Goal: Task Accomplishment & Management: Use online tool/utility

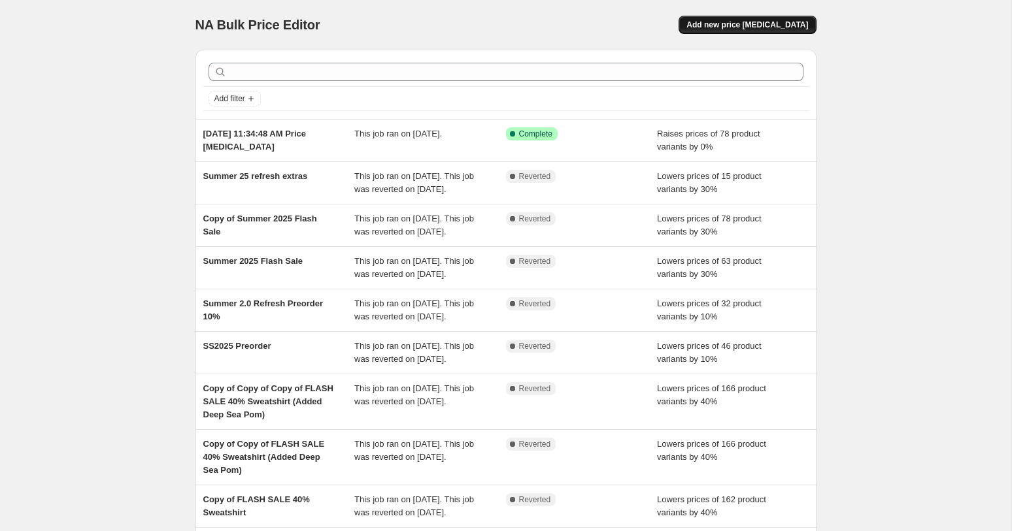
click at [748, 24] on span "Add new price [MEDICAL_DATA]" at bounding box center [747, 25] width 122 height 10
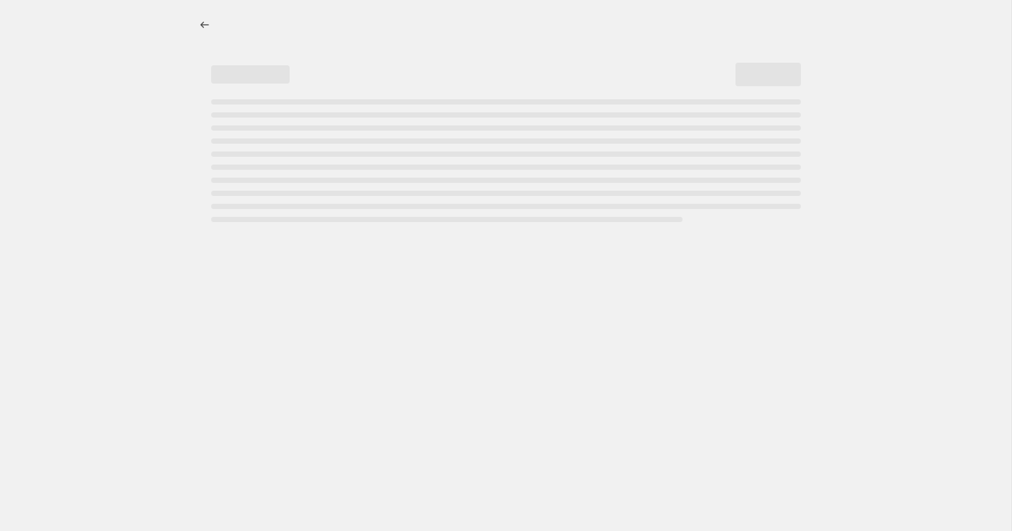
select select "percentage"
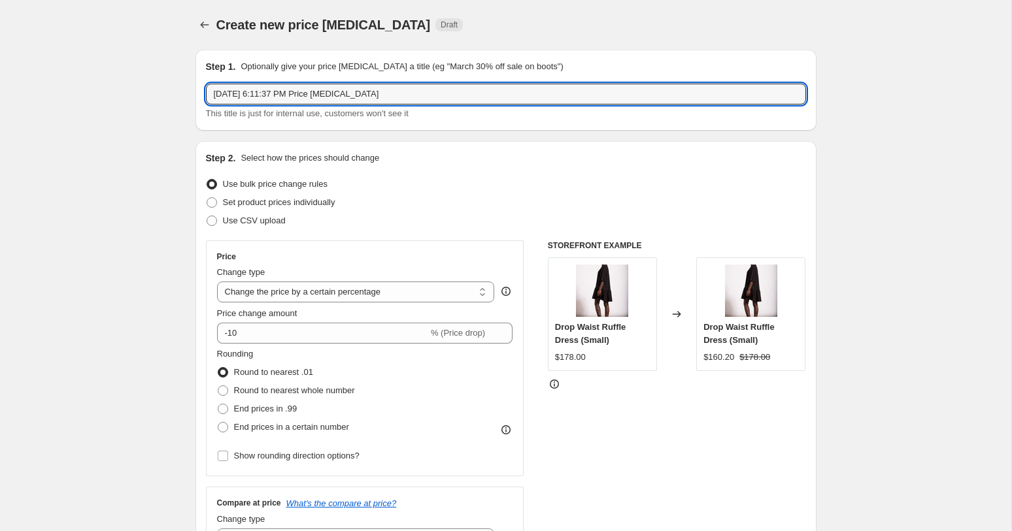
drag, startPoint x: 394, startPoint y: 97, endPoint x: 188, endPoint y: 98, distance: 205.9
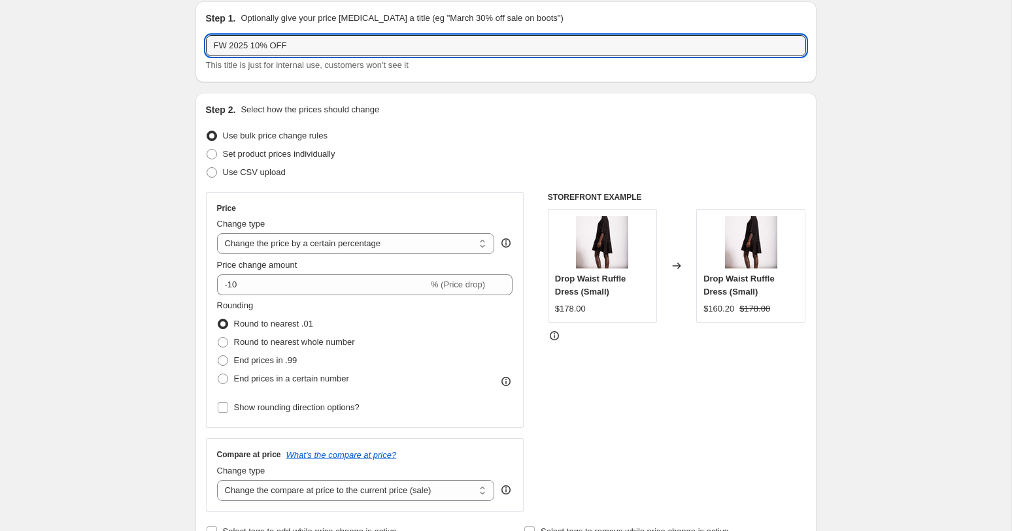
scroll to position [50, 0]
type input "FW 2025 10% OFF"
click at [386, 244] on select "Change the price to a certain amount Change the price by a certain amount Chang…" at bounding box center [356, 241] width 278 height 21
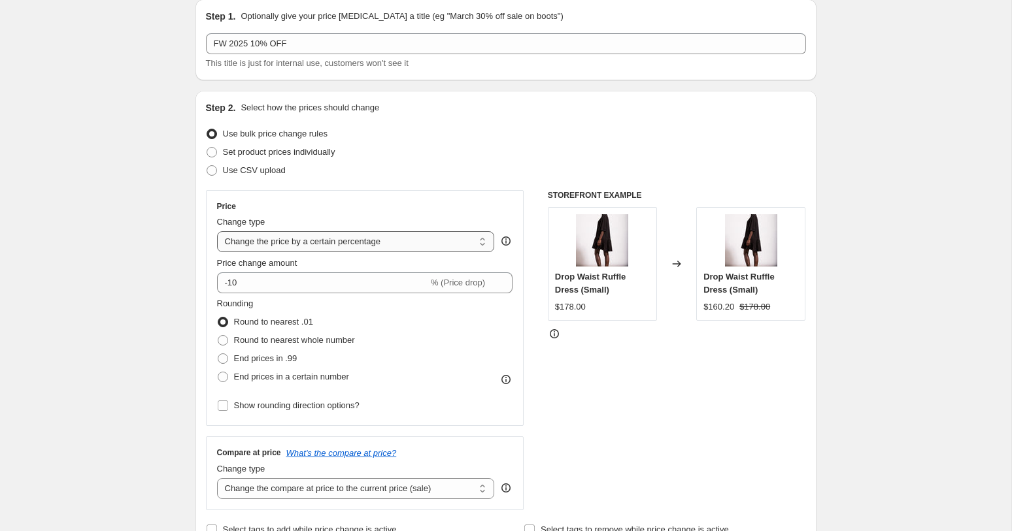
click at [217, 231] on select "Change the price to a certain amount Change the price by a certain amount Chang…" at bounding box center [356, 241] width 278 height 21
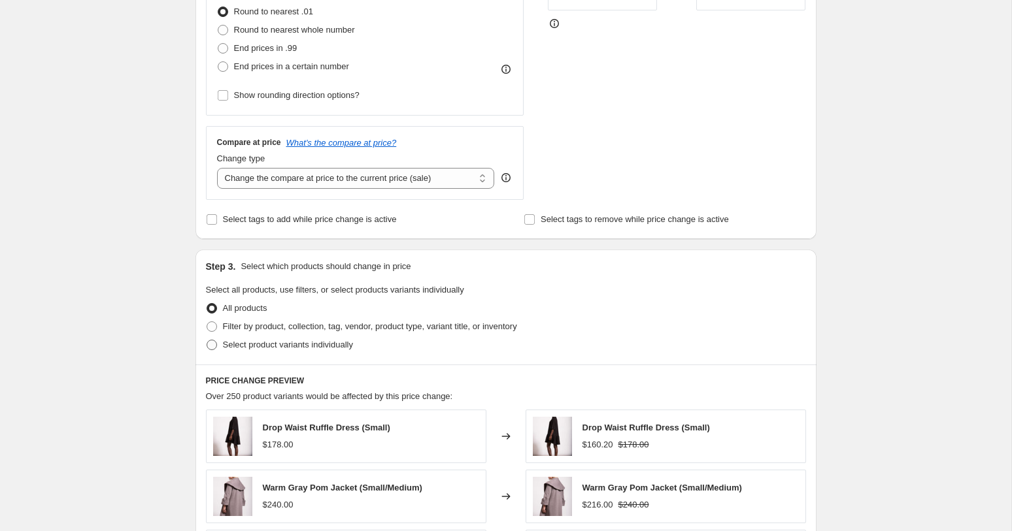
scroll to position [369, 0]
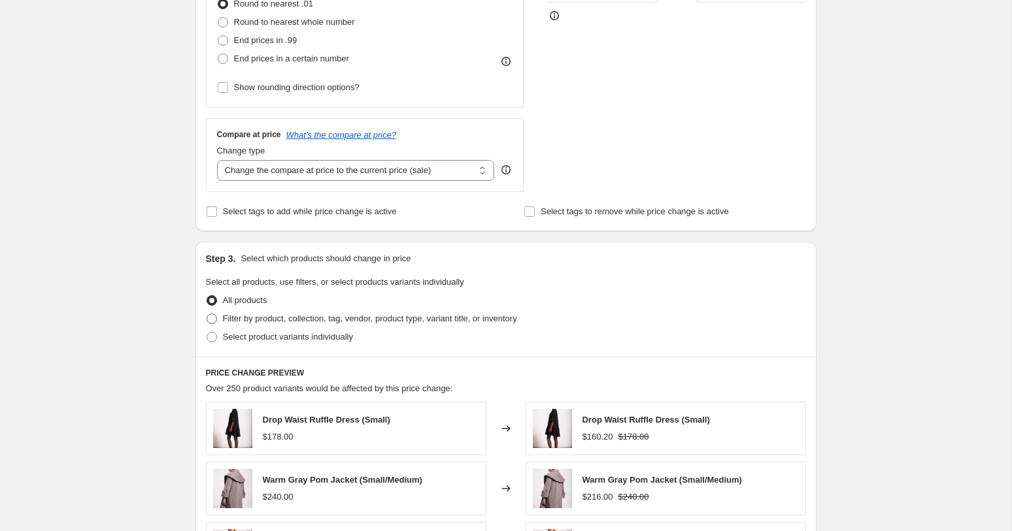
click at [210, 320] on span at bounding box center [212, 319] width 10 height 10
click at [207, 314] on input "Filter by product, collection, tag, vendor, product type, variant title, or inv…" at bounding box center [207, 314] width 1 height 1
radio input "true"
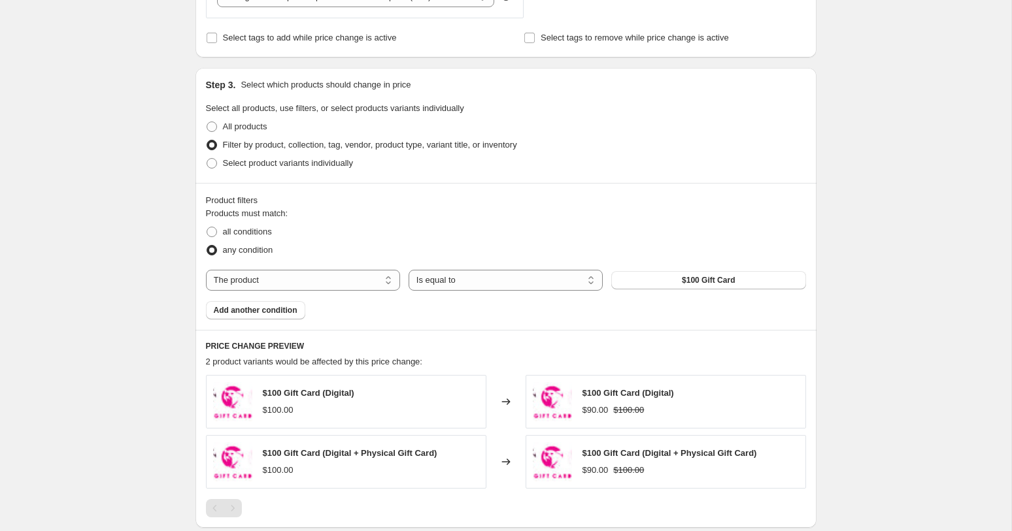
scroll to position [495, 0]
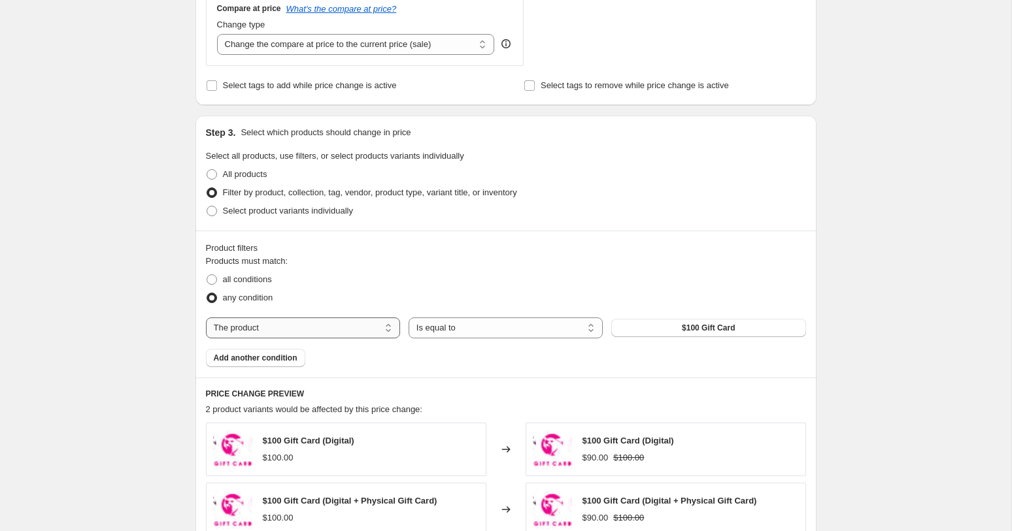
click at [390, 329] on select "The product The product's collection The product's tag The product's vendor The…" at bounding box center [303, 328] width 194 height 21
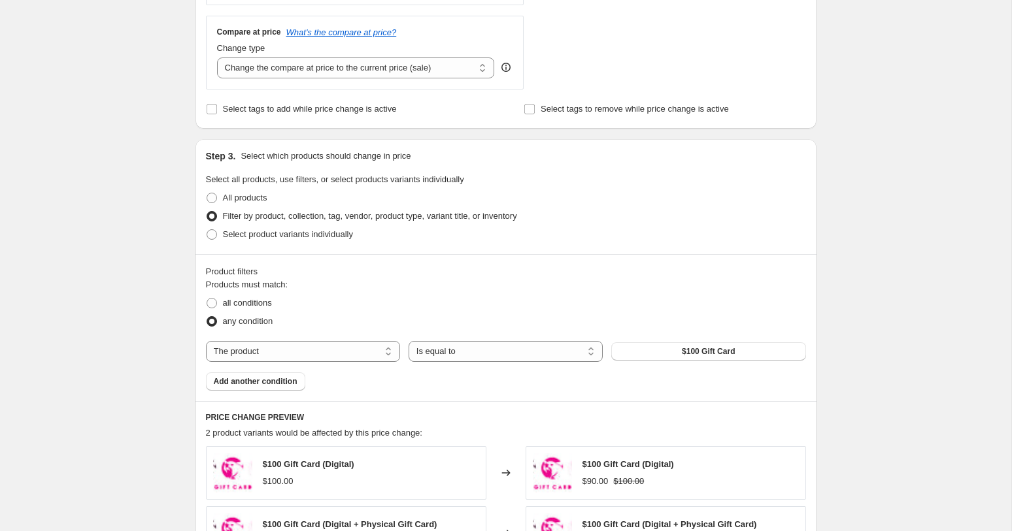
scroll to position [478, 0]
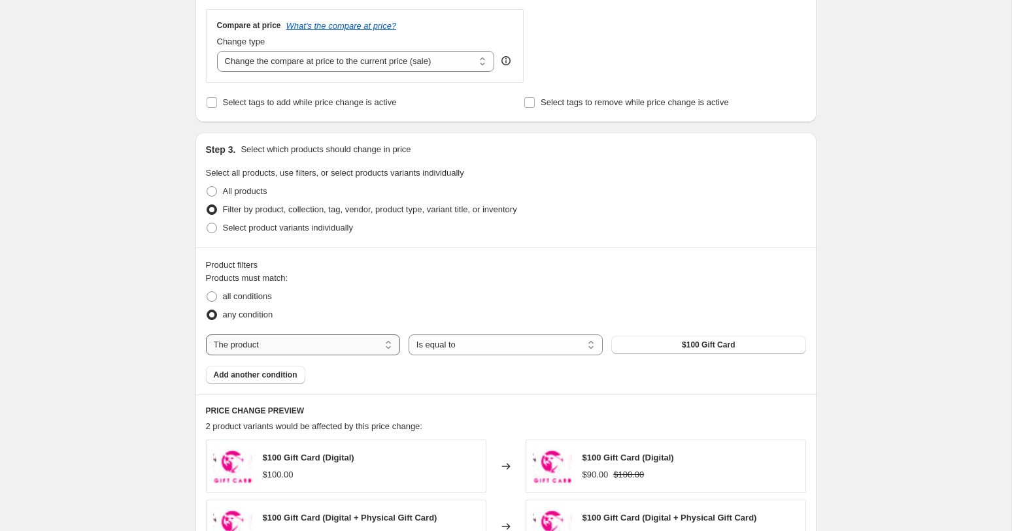
click at [388, 346] on select "The product The product's collection The product's tag The product's vendor The…" at bounding box center [303, 345] width 194 height 21
select select "collection"
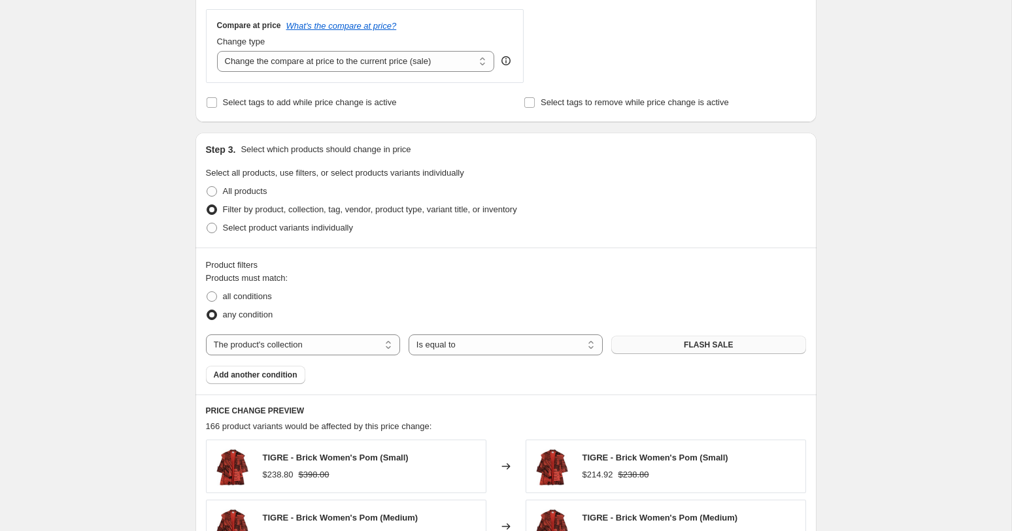
click at [724, 342] on span "FLASH SALE" at bounding box center [708, 345] width 49 height 10
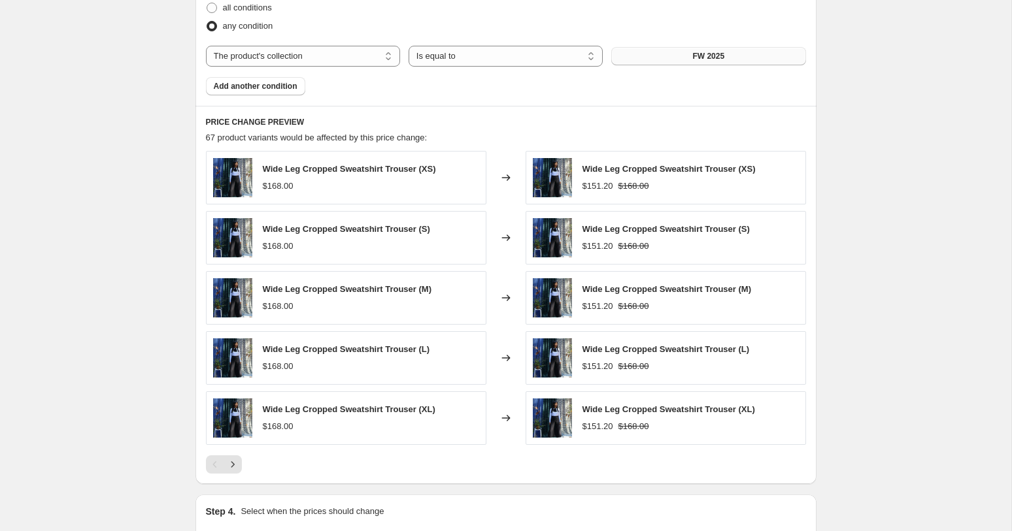
scroll to position [922, 0]
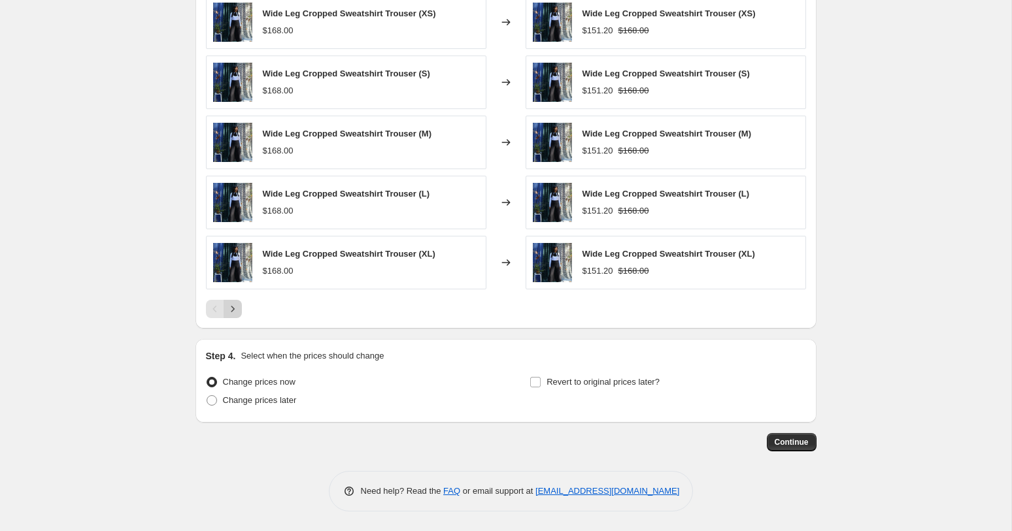
click at [231, 309] on icon "Next" at bounding box center [232, 309] width 13 height 13
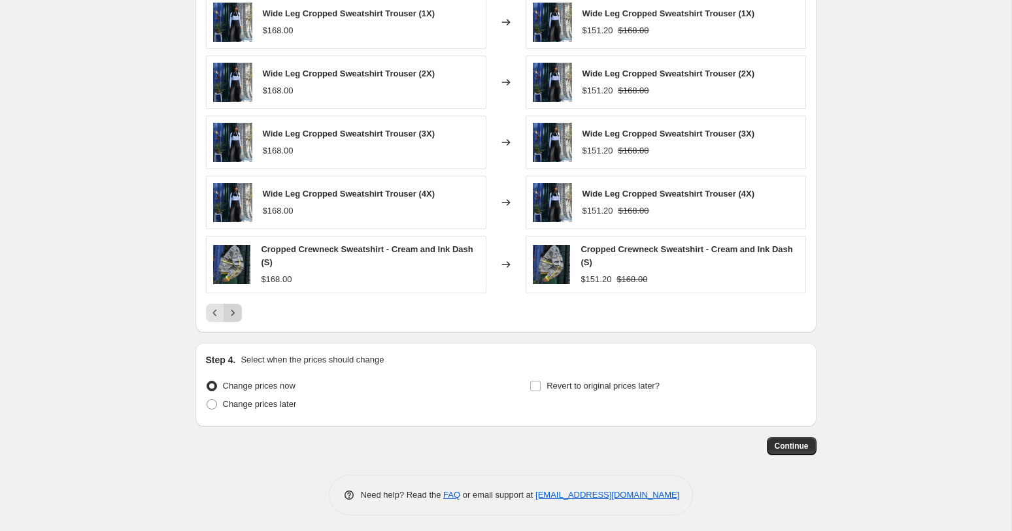
click at [231, 309] on icon "Next" at bounding box center [232, 313] width 13 height 13
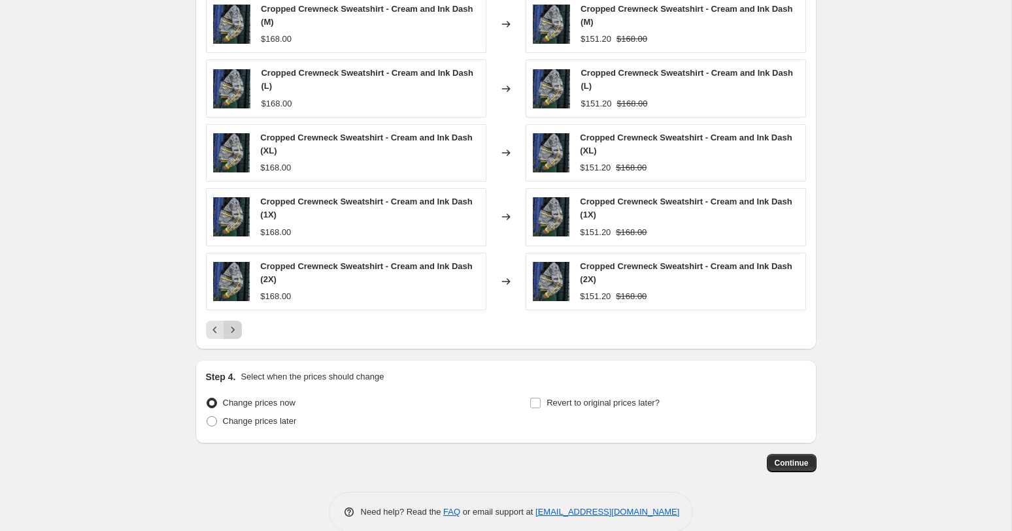
click at [231, 309] on div "Cropped Crewneck Sweatshirt - Cream and Ink Dash (2X) $168.00" at bounding box center [346, 282] width 280 height 58
click at [233, 328] on icon "Next" at bounding box center [232, 329] width 13 height 13
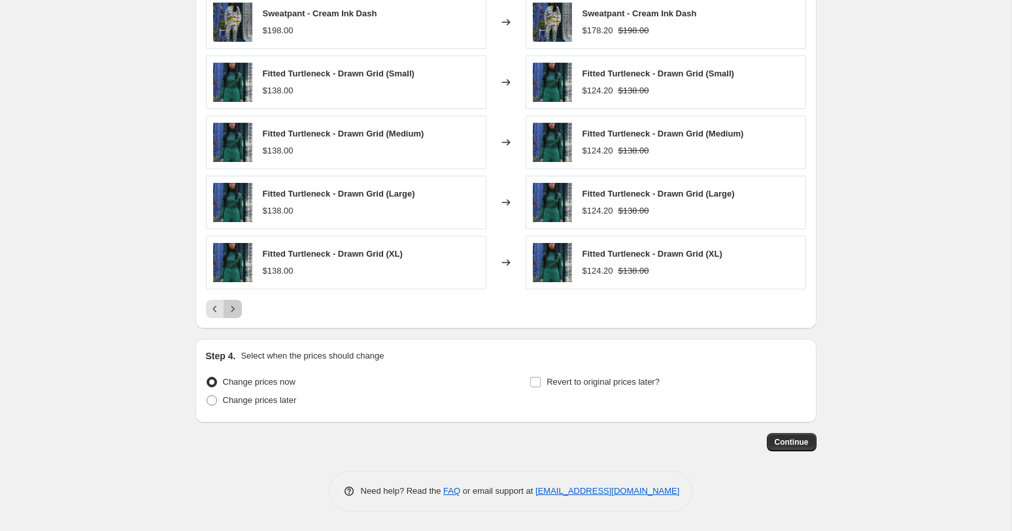
click at [233, 311] on icon "Next" at bounding box center [232, 309] width 13 height 13
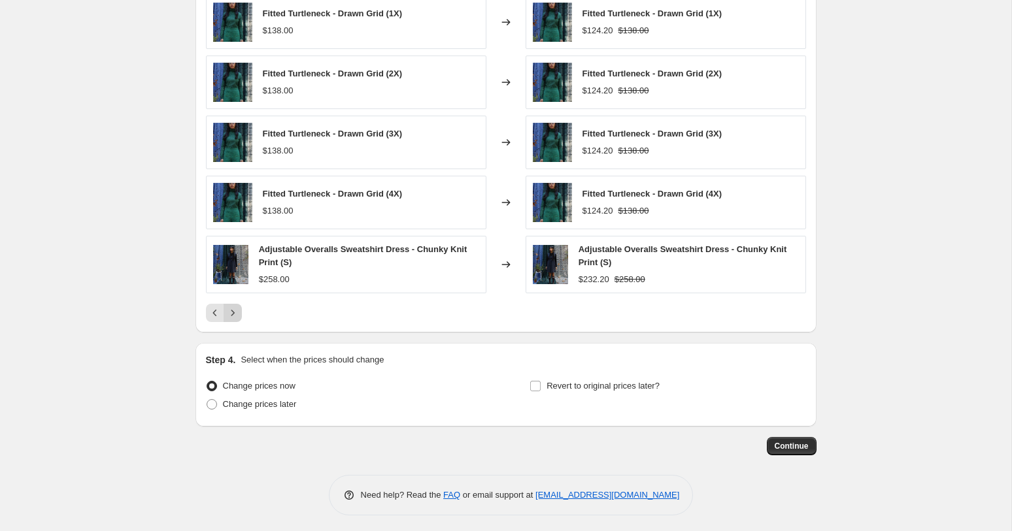
click at [233, 311] on icon "Next" at bounding box center [232, 313] width 13 height 13
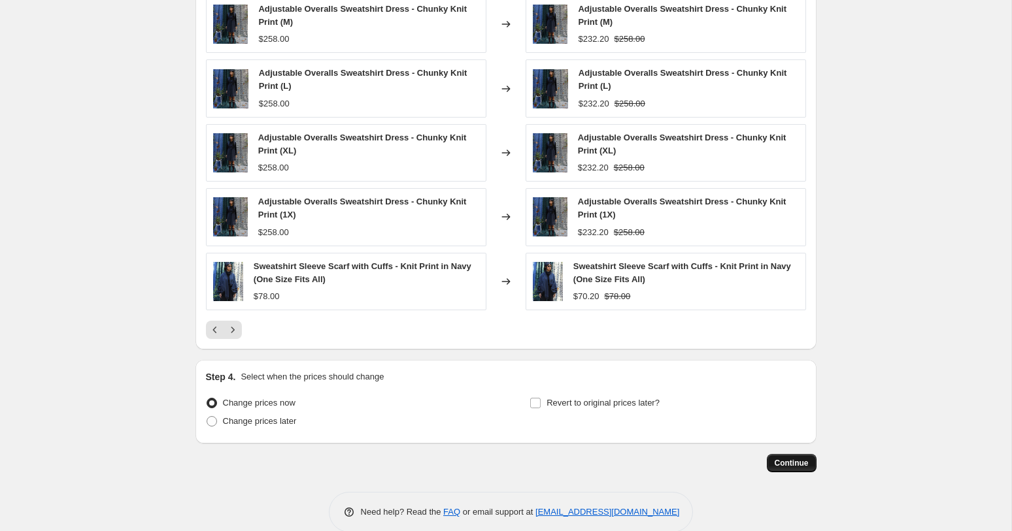
click at [797, 465] on span "Continue" at bounding box center [791, 463] width 34 height 10
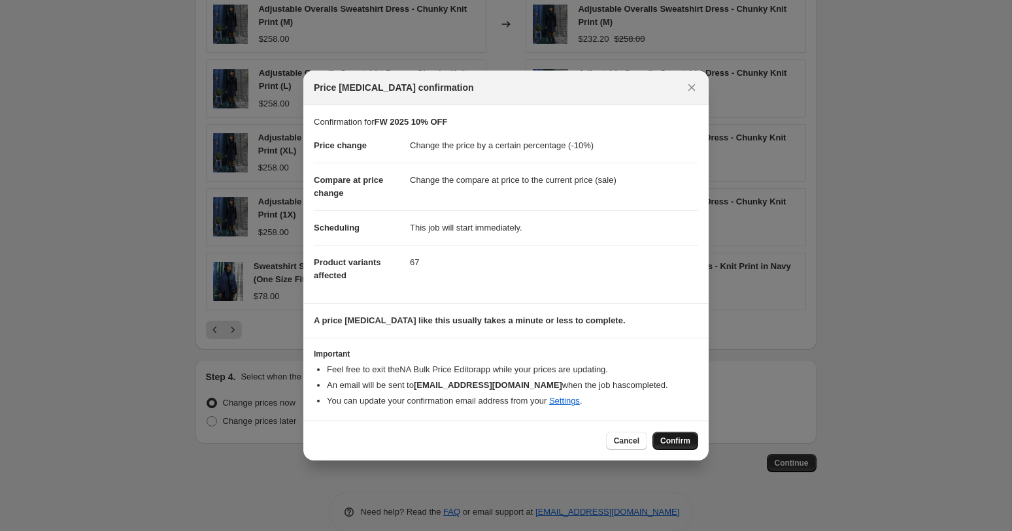
click at [687, 439] on span "Confirm" at bounding box center [675, 441] width 30 height 10
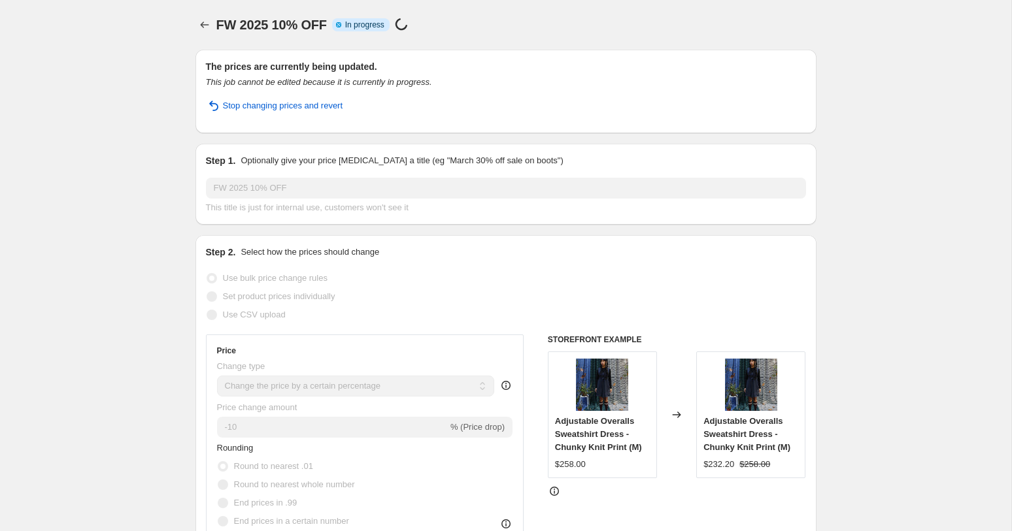
select select "percentage"
select select "collection"
